Goal: Information Seeking & Learning: Learn about a topic

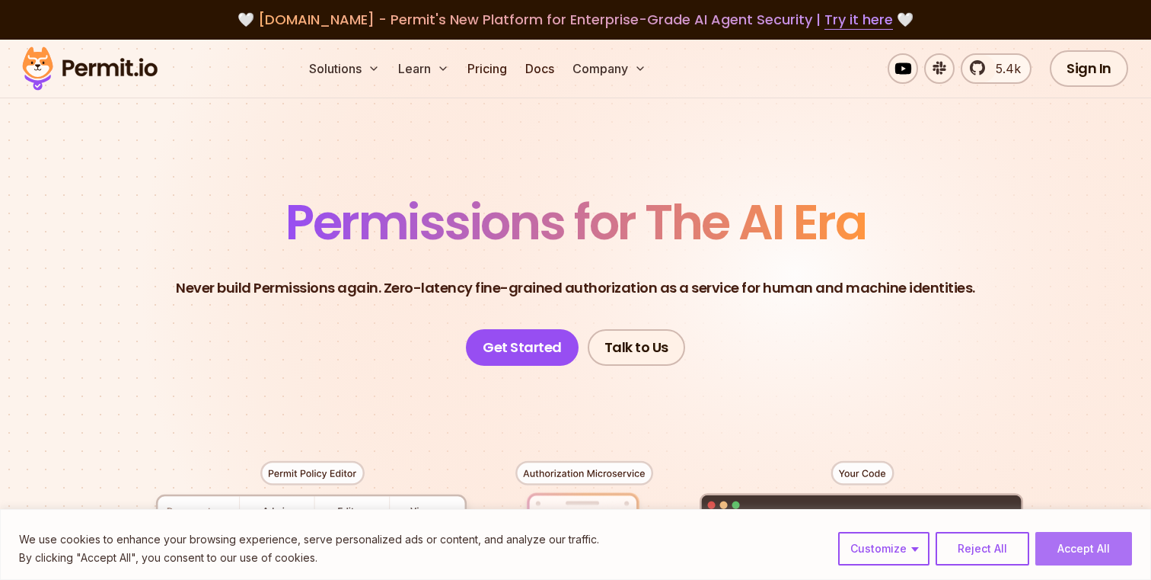
click at [1099, 550] on button "Accept All" at bounding box center [1084, 549] width 97 height 34
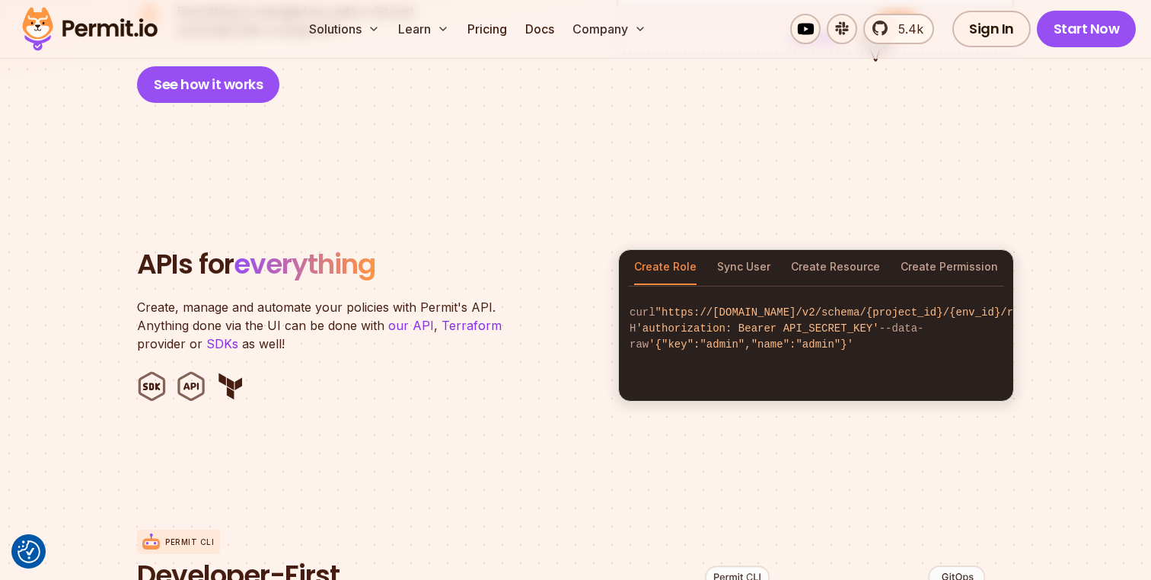
scroll to position [1439, 0]
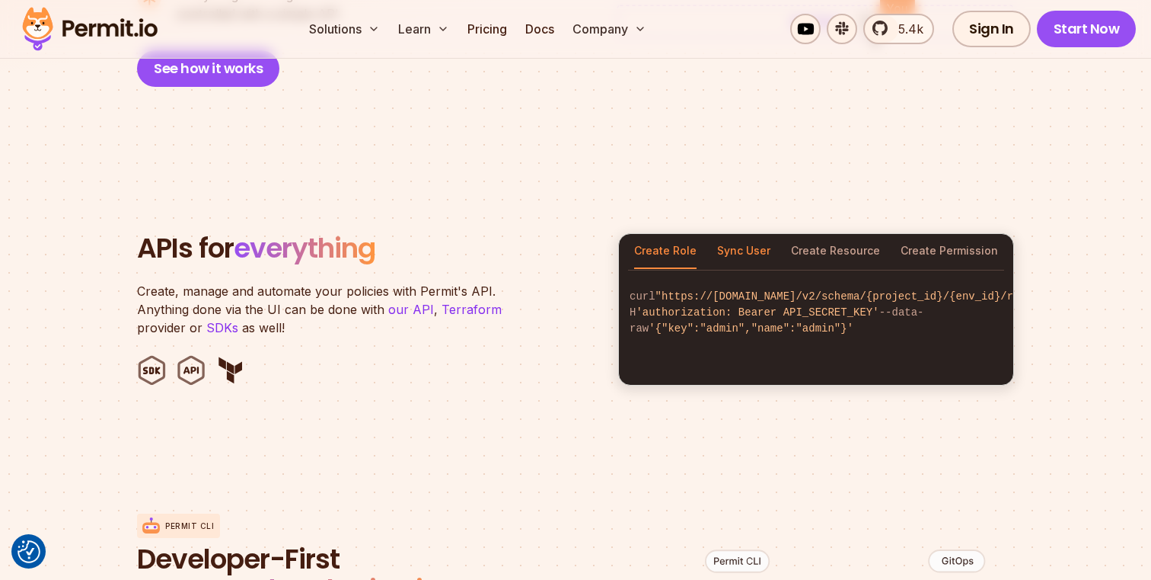
click at [740, 234] on button "Sync User" at bounding box center [743, 251] width 53 height 35
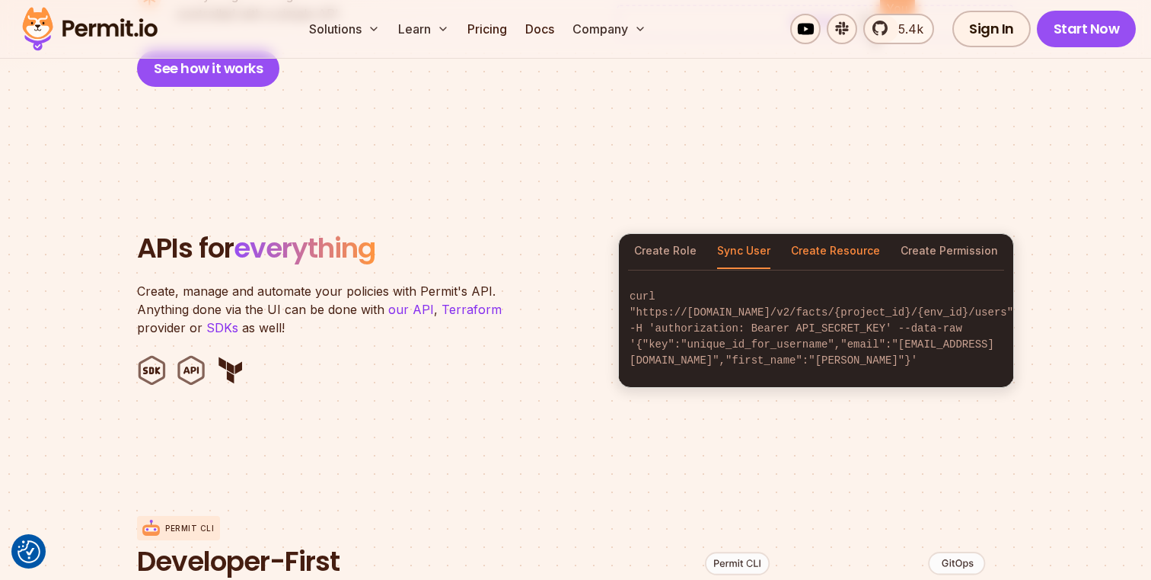
click at [848, 234] on button "Create Resource" at bounding box center [835, 251] width 89 height 35
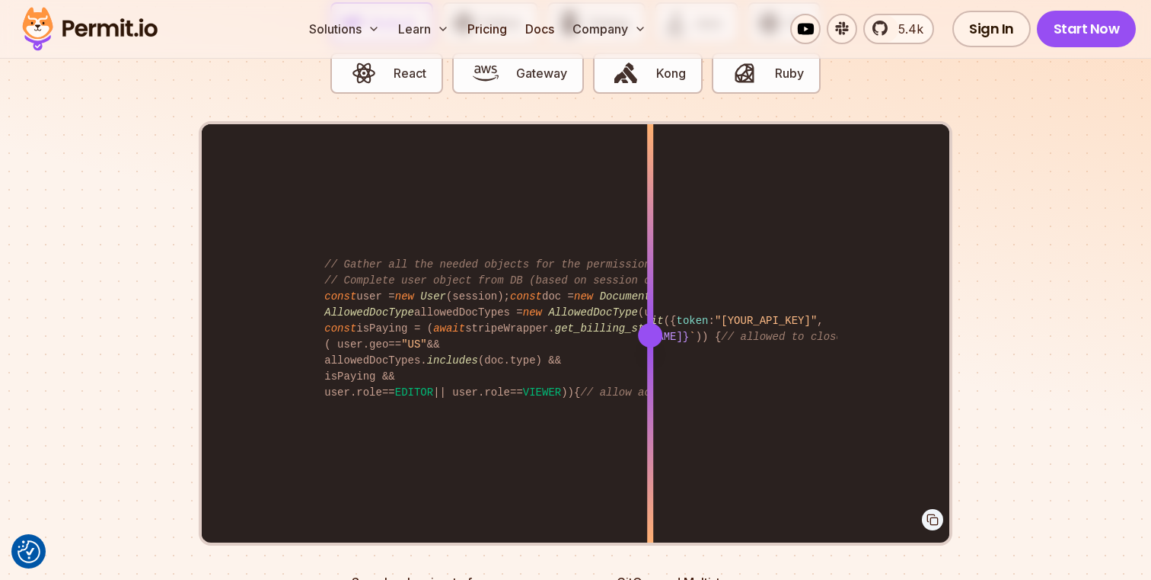
scroll to position [3116, 0]
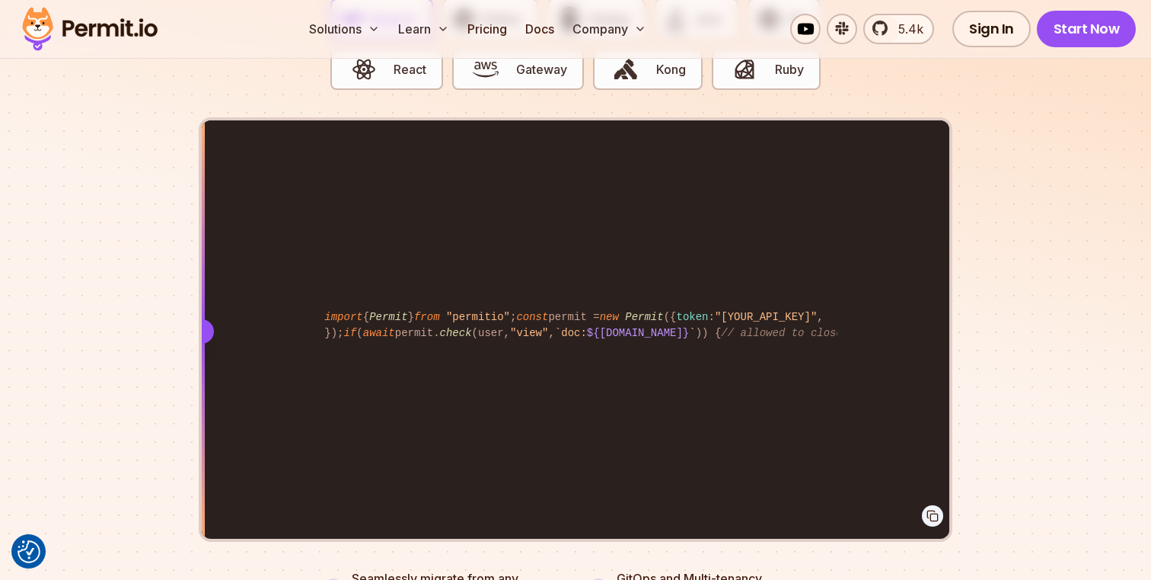
drag, startPoint x: 655, startPoint y: 309, endPoint x: 193, endPoint y: 382, distance: 468.0
click at [193, 382] on section "Fully functional authorization in 5 minutes Just add permit.check() to your cod…" at bounding box center [575, 202] width 1151 height 951
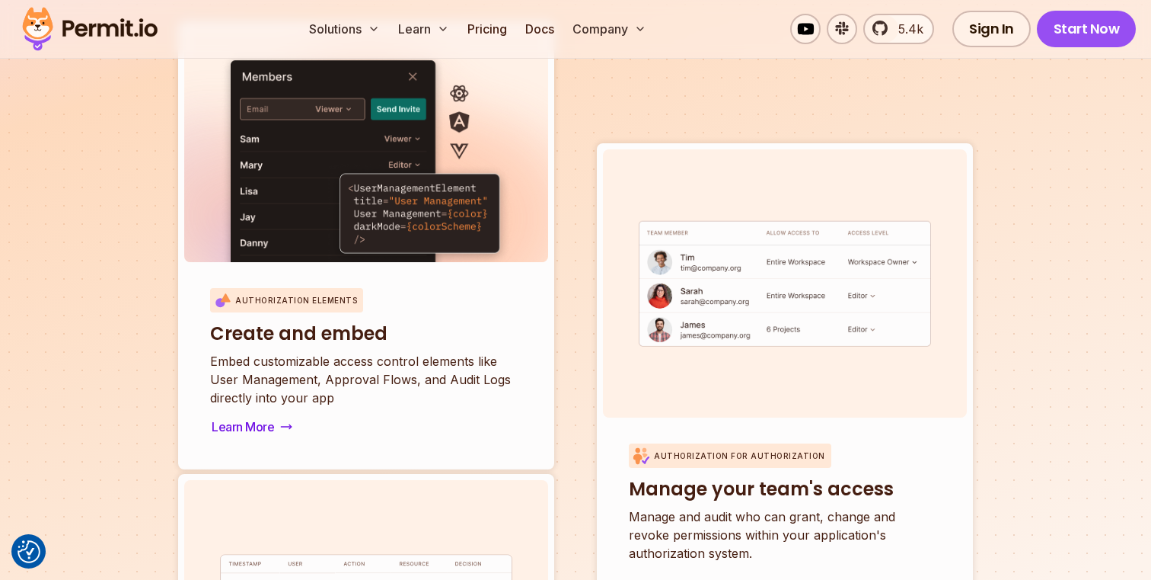
scroll to position [5272, 0]
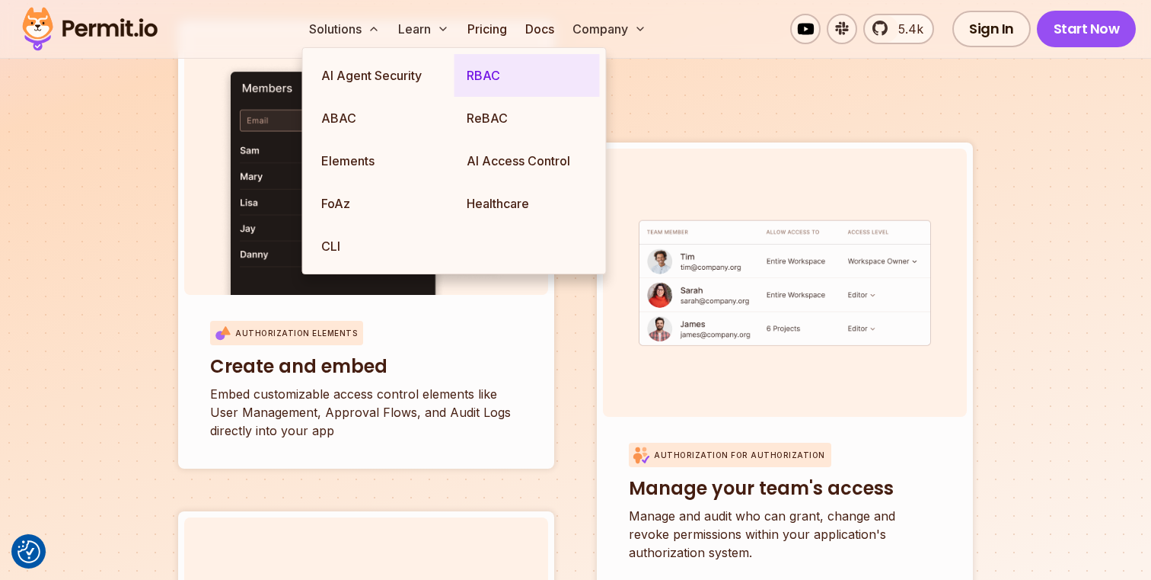
click at [477, 65] on link "RBAC" at bounding box center [527, 75] width 145 height 43
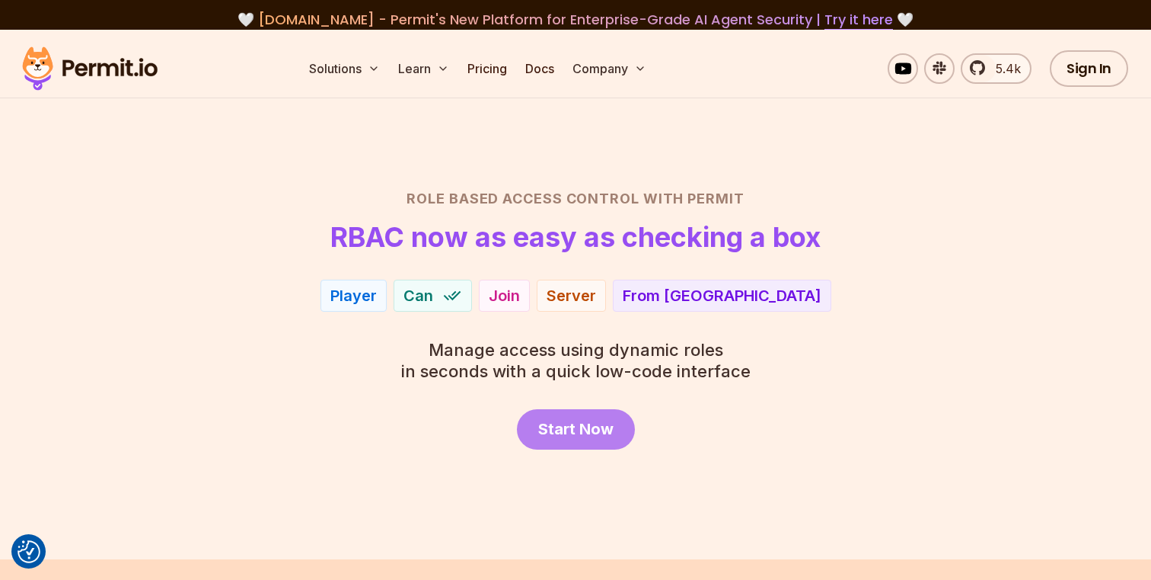
click at [597, 432] on span "Start Now" at bounding box center [575, 428] width 75 height 21
click at [494, 56] on link "Pricing" at bounding box center [487, 68] width 52 height 30
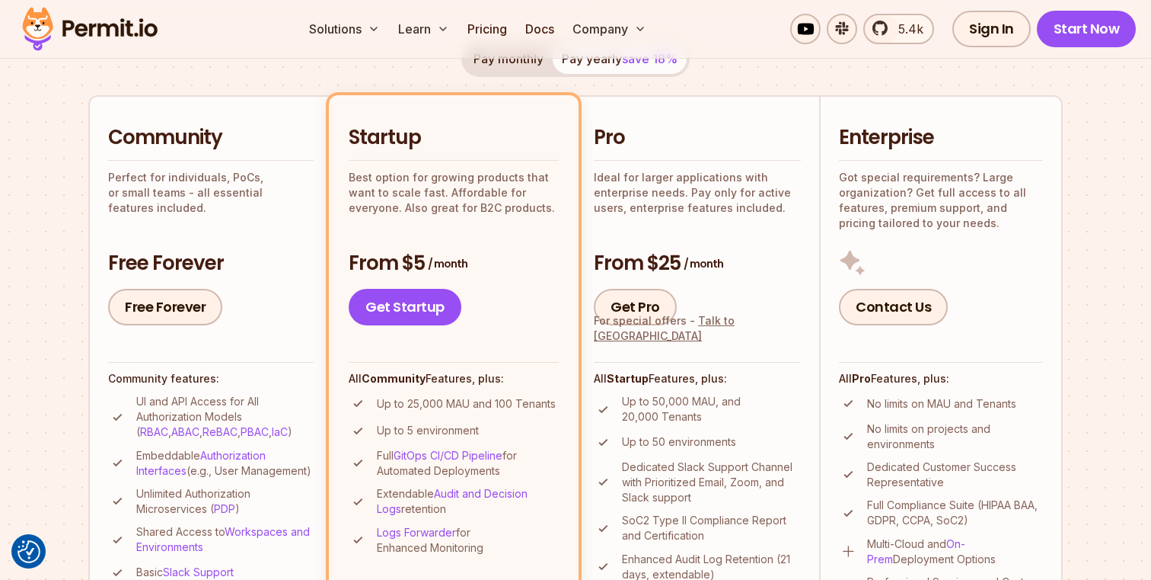
scroll to position [309, 0]
